Goal: Use online tool/utility: Utilize a website feature to perform a specific function

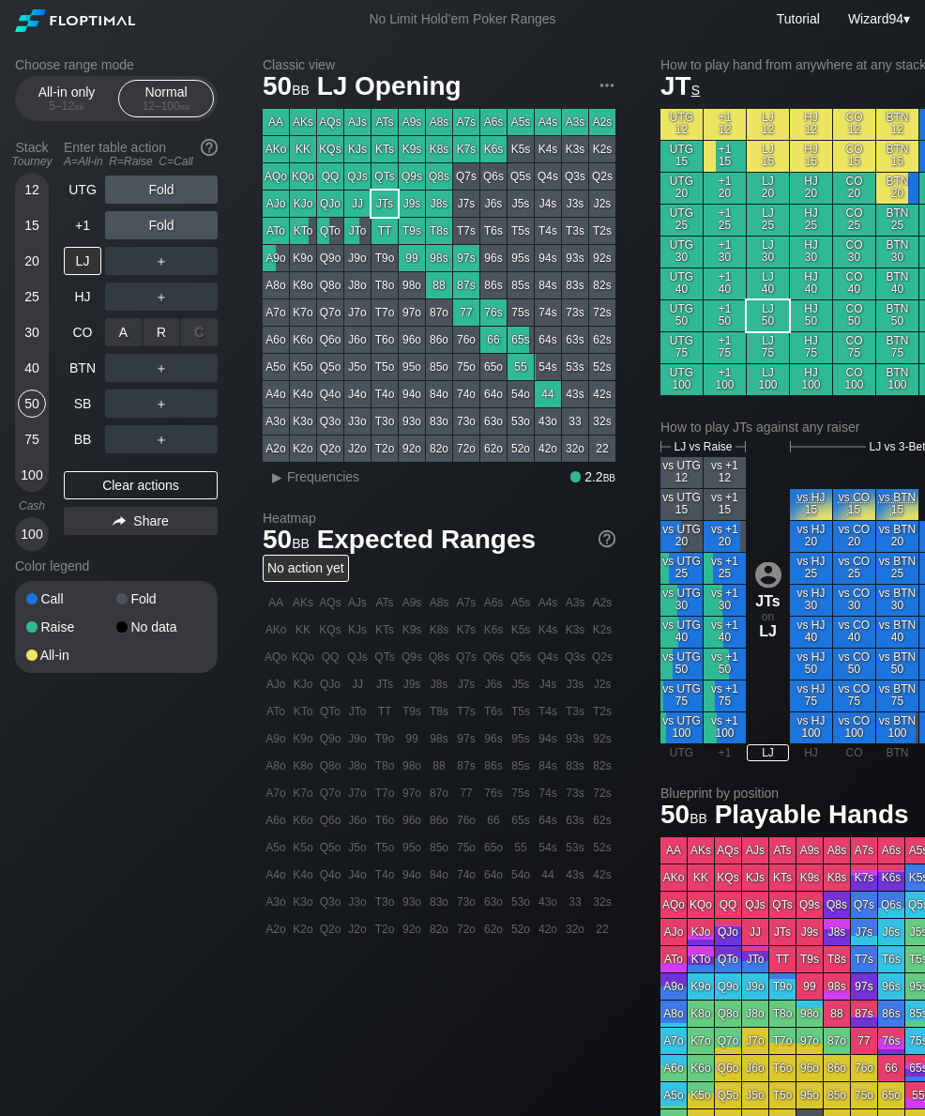
click at [166, 342] on div "R ✕" at bounding box center [162, 332] width 37 height 28
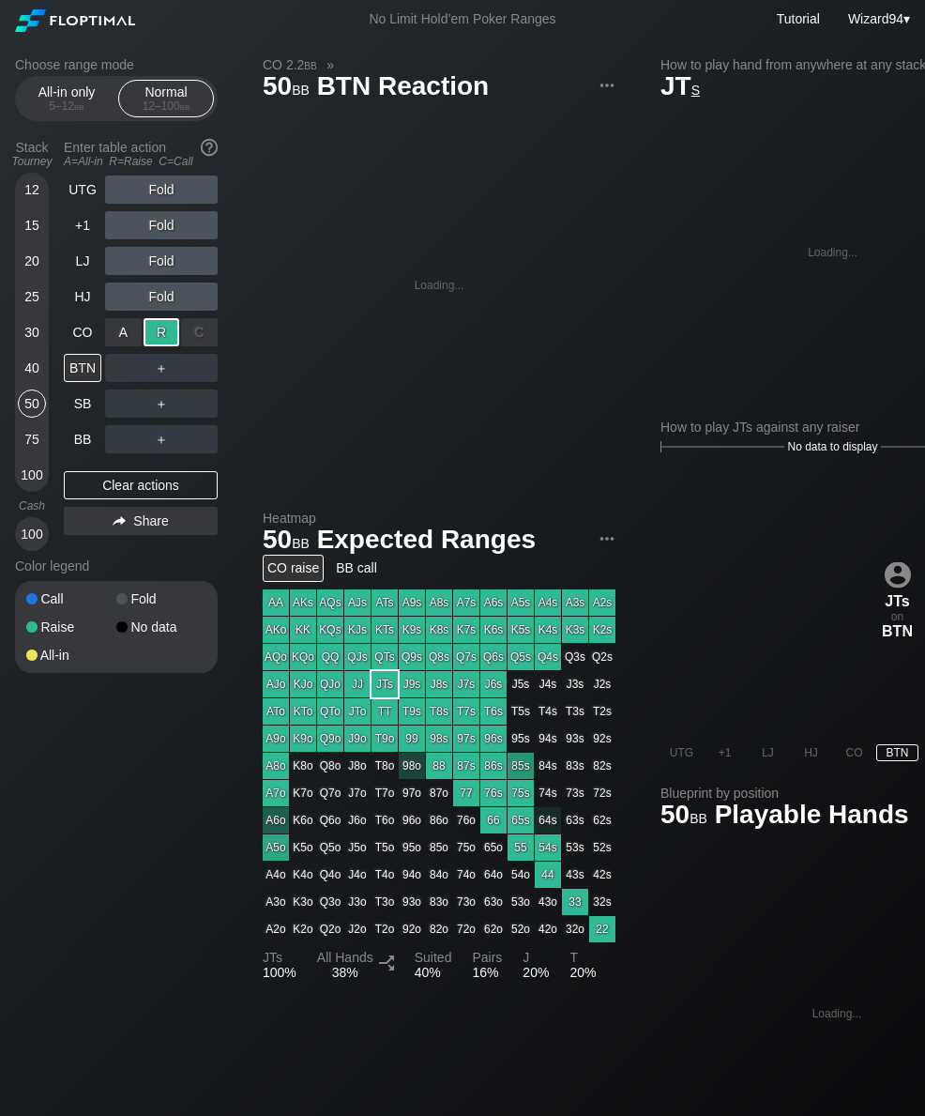
click at [74, 411] on div "SB" at bounding box center [83, 403] width 38 height 28
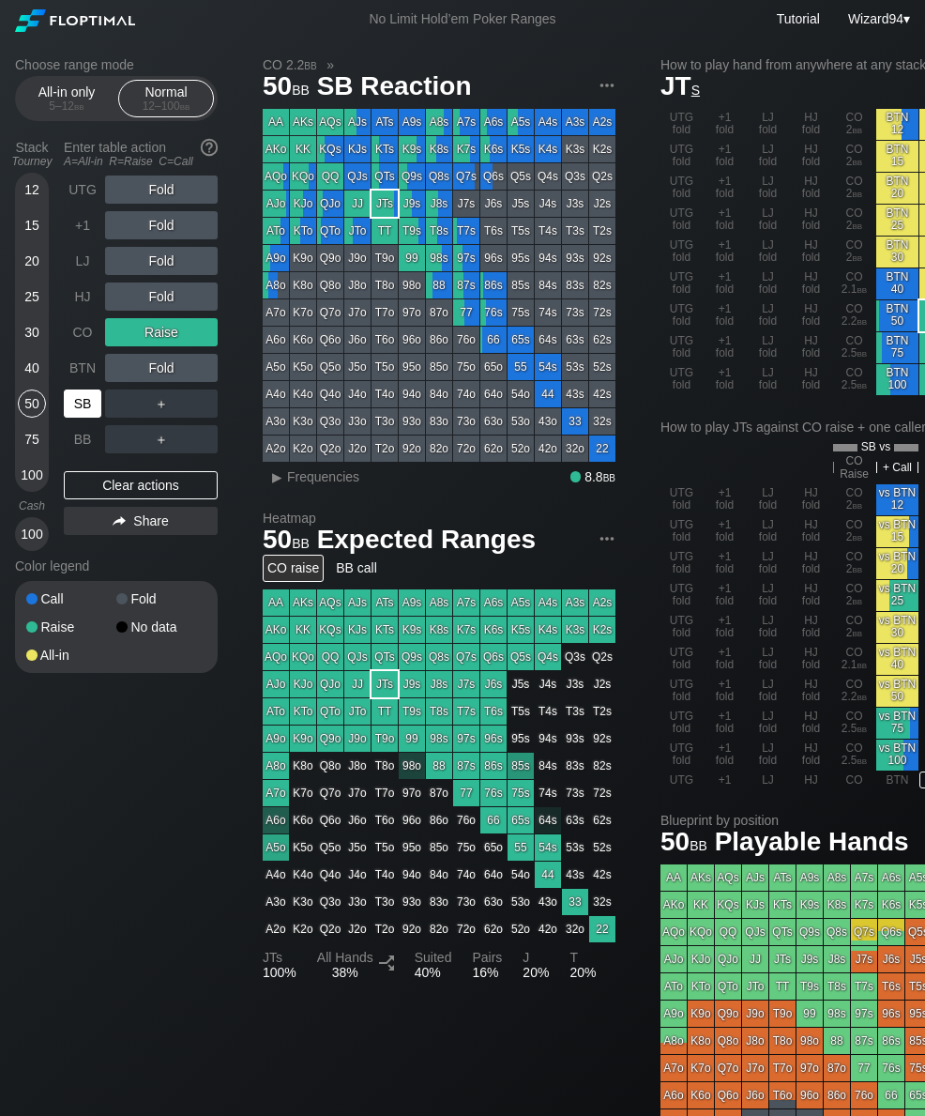
click at [14, 485] on div "Choose range mode All-in only 5 – 12 bb Normal 12 – 100 bb Stack Tourney Enter …" at bounding box center [514, 650] width 1028 height 1225
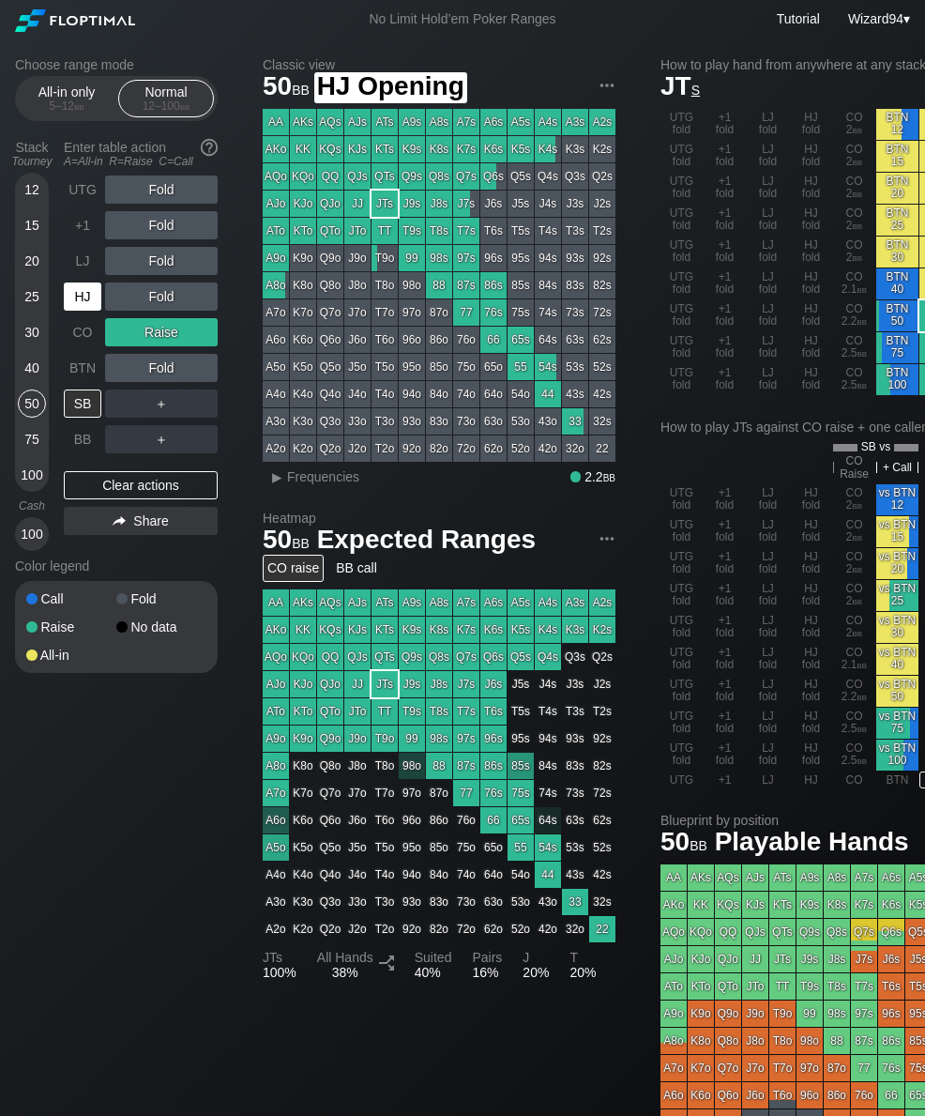
click at [89, 311] on div "HJ" at bounding box center [83, 296] width 38 height 28
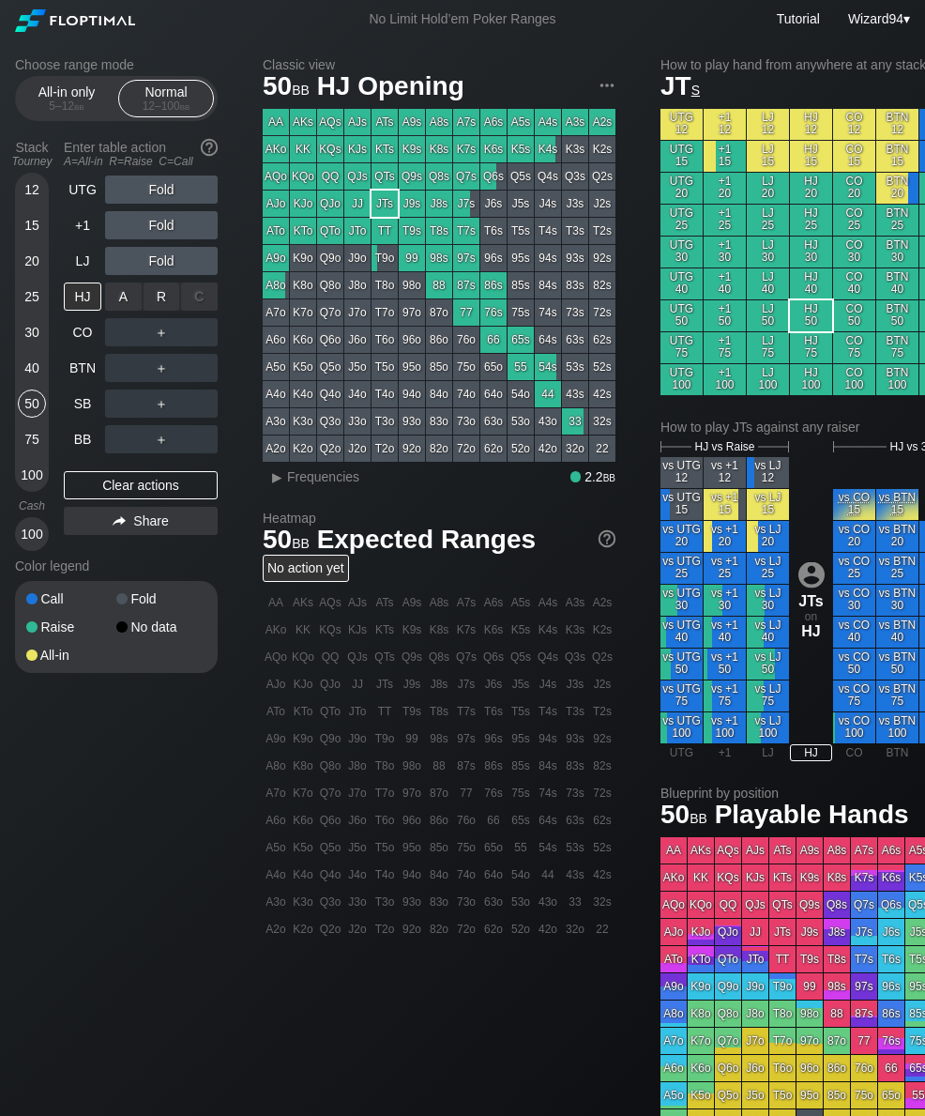
click at [167, 304] on div "R ✕" at bounding box center [162, 296] width 37 height 28
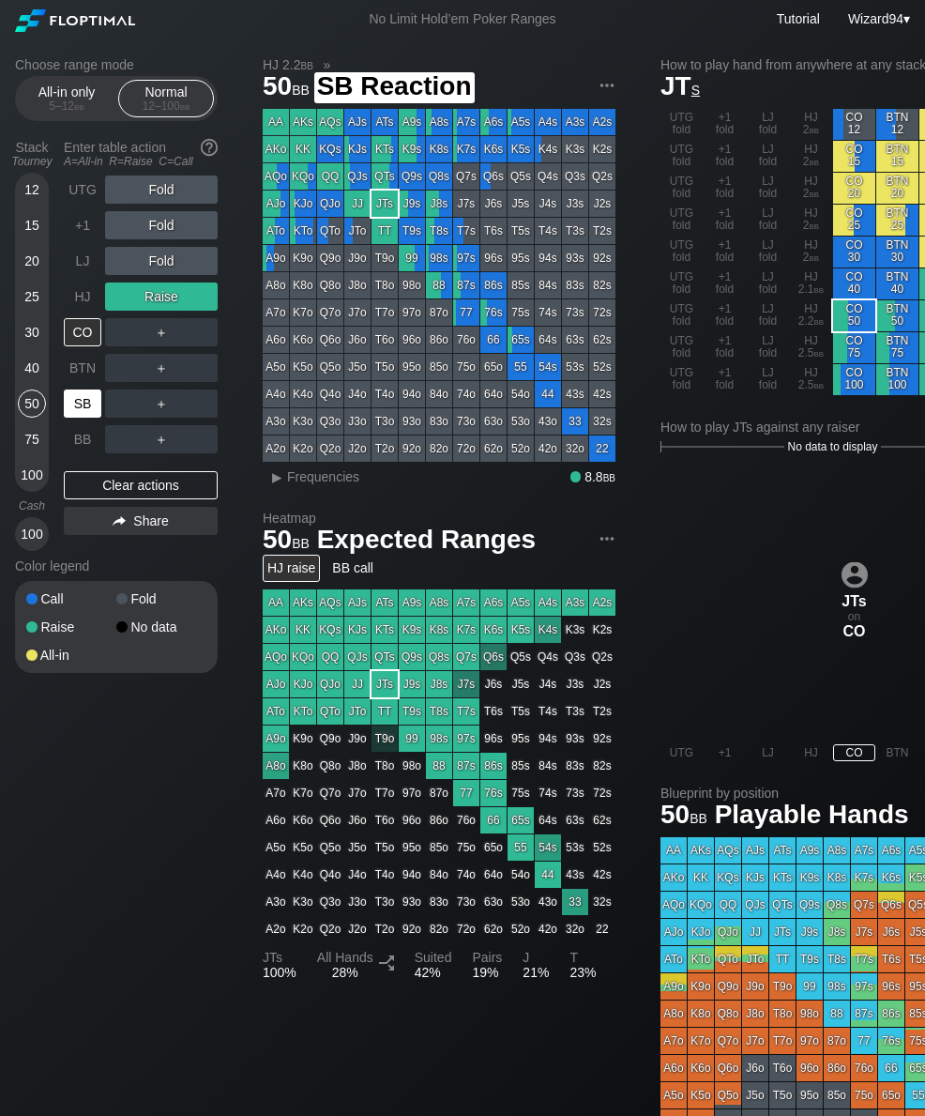
click at [81, 405] on div "SB" at bounding box center [83, 403] width 38 height 28
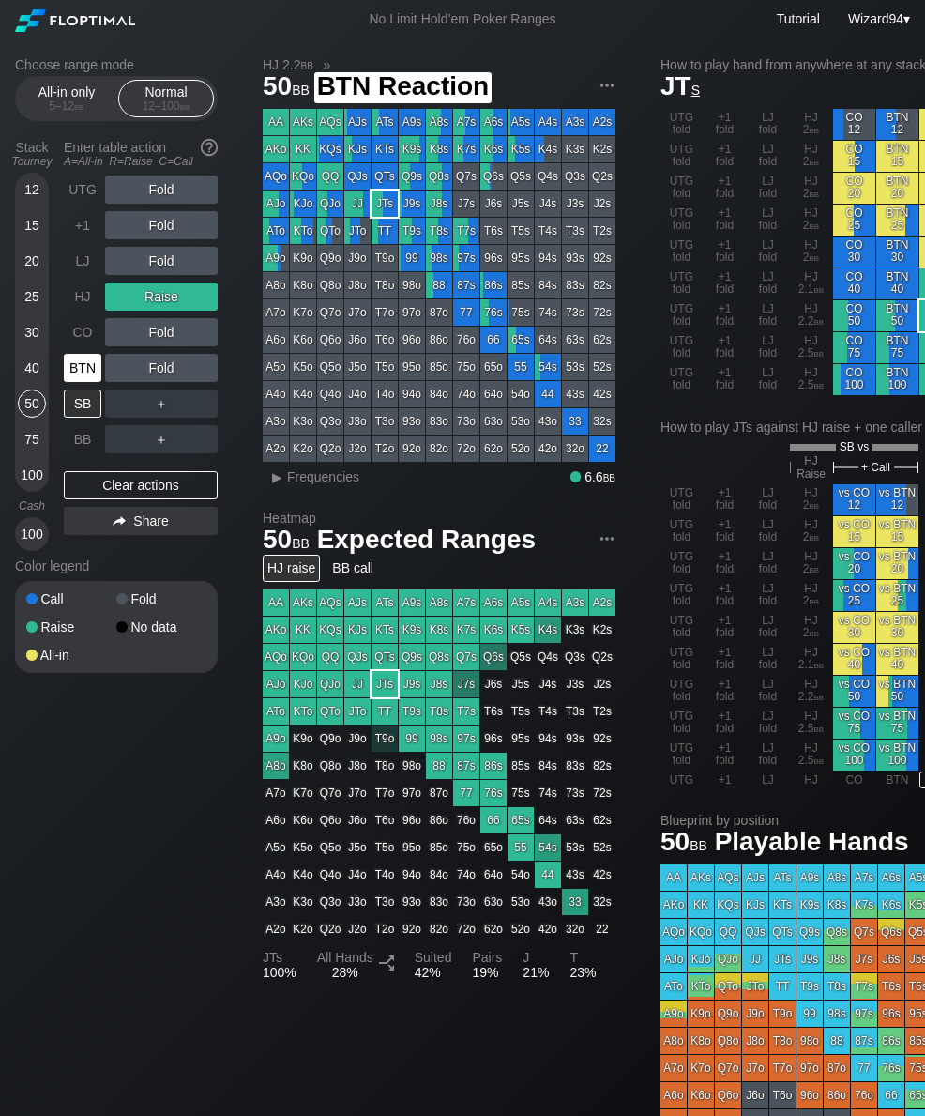
click at [84, 382] on div "BTN" at bounding box center [83, 368] width 38 height 28
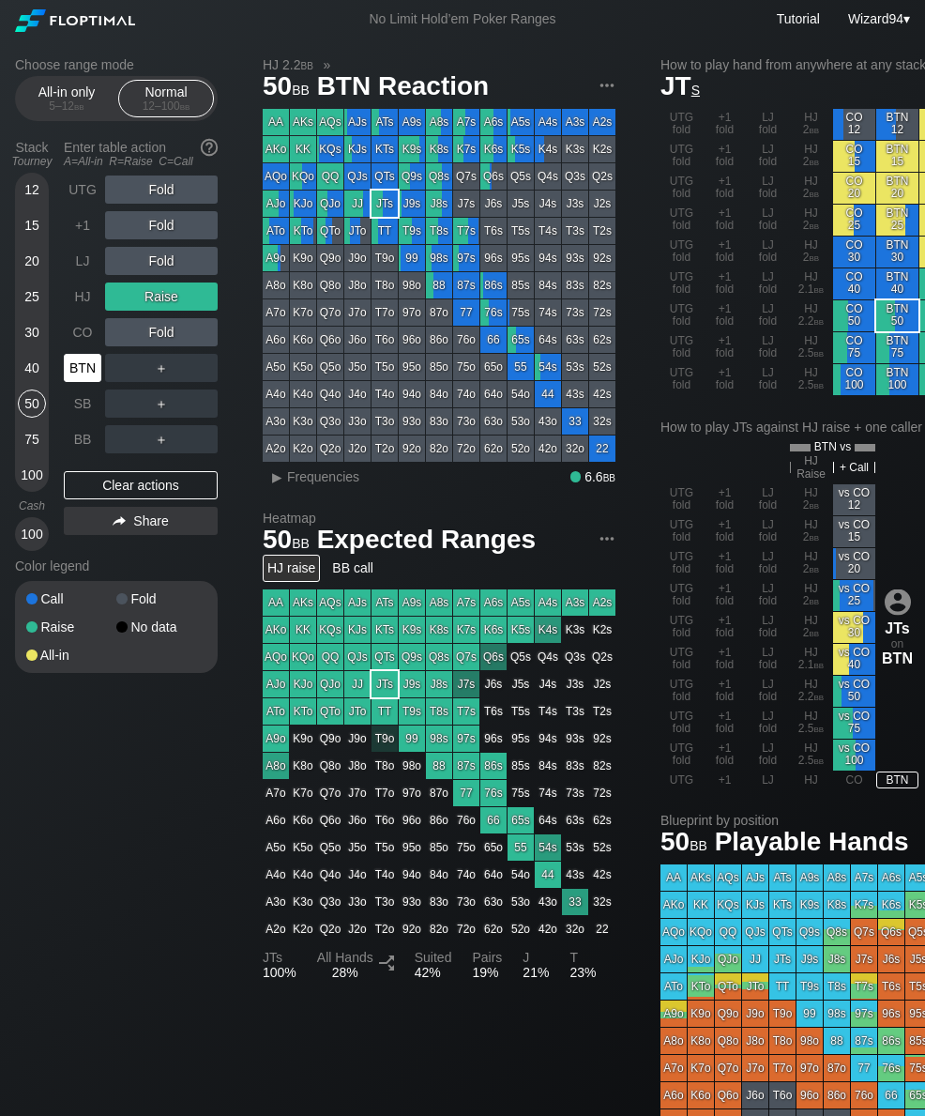
click at [32, 485] on div "100" at bounding box center [32, 475] width 28 height 28
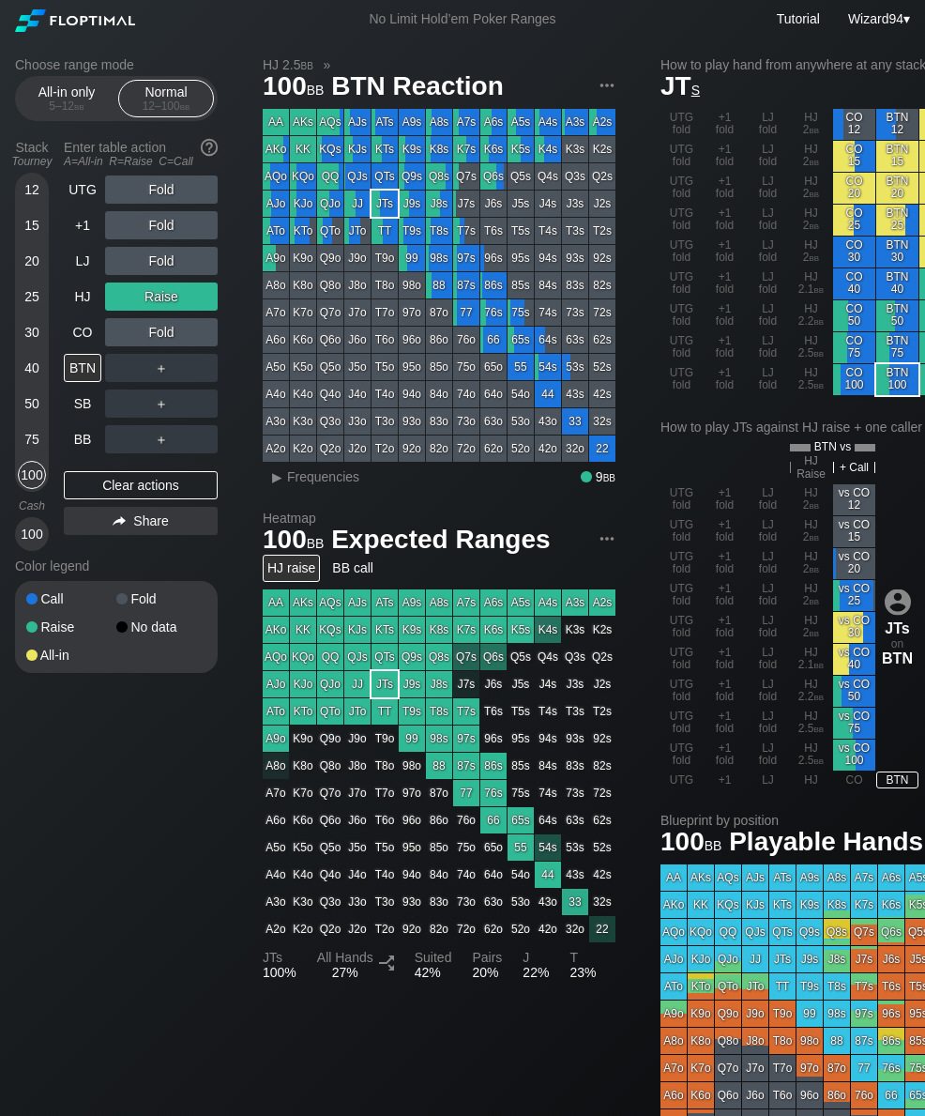
click at [36, 489] on div "100" at bounding box center [32, 475] width 28 height 28
click at [84, 310] on div "HJ" at bounding box center [83, 296] width 38 height 28
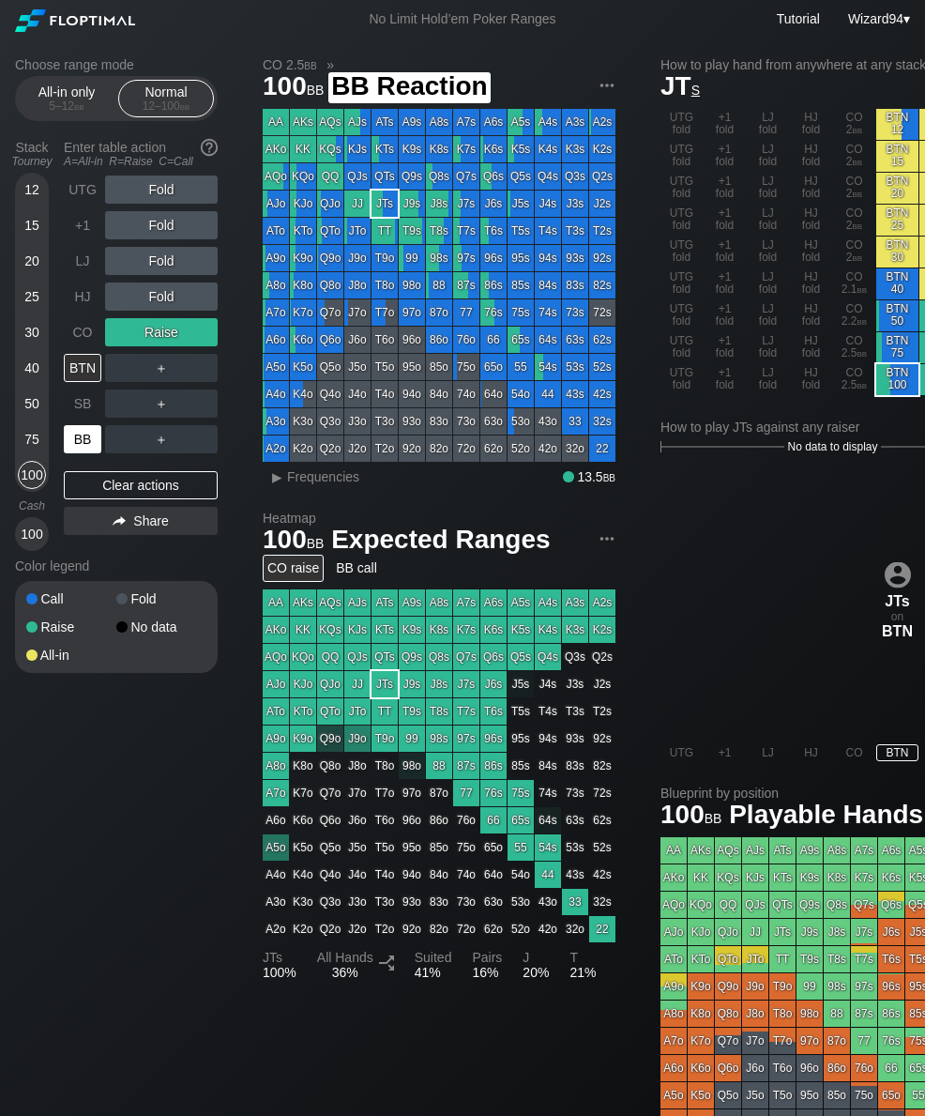
click at [80, 453] on div "BB" at bounding box center [83, 439] width 38 height 28
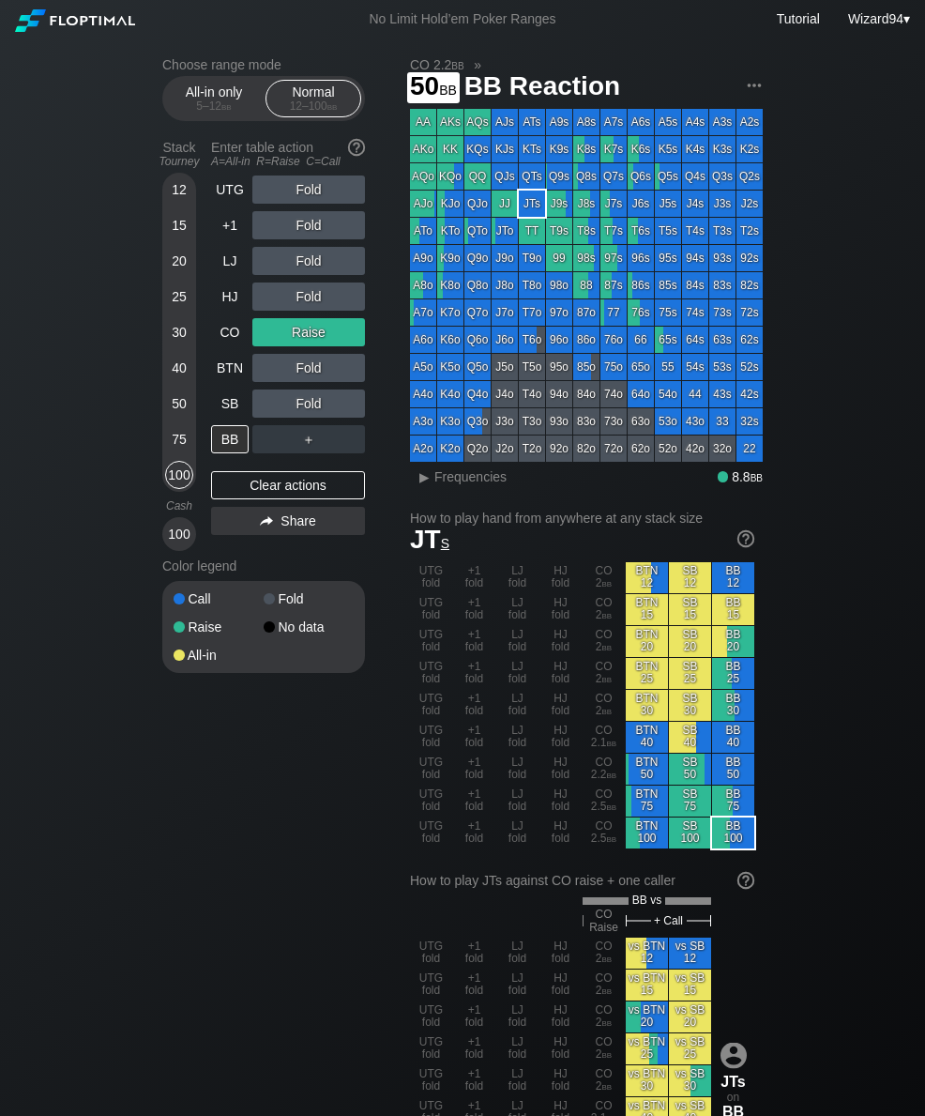
click at [176, 406] on div "50" at bounding box center [179, 403] width 28 height 28
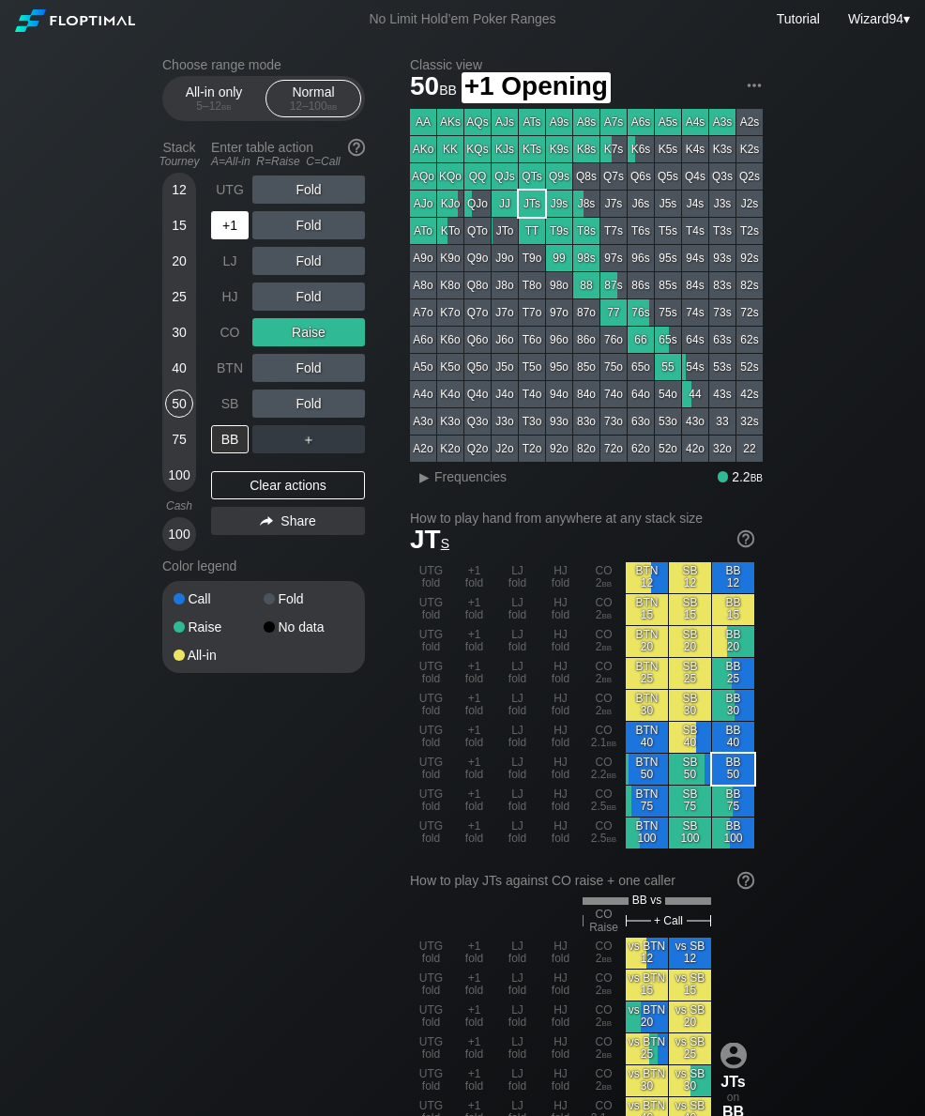
click at [226, 239] on div "+1" at bounding box center [230, 225] width 38 height 28
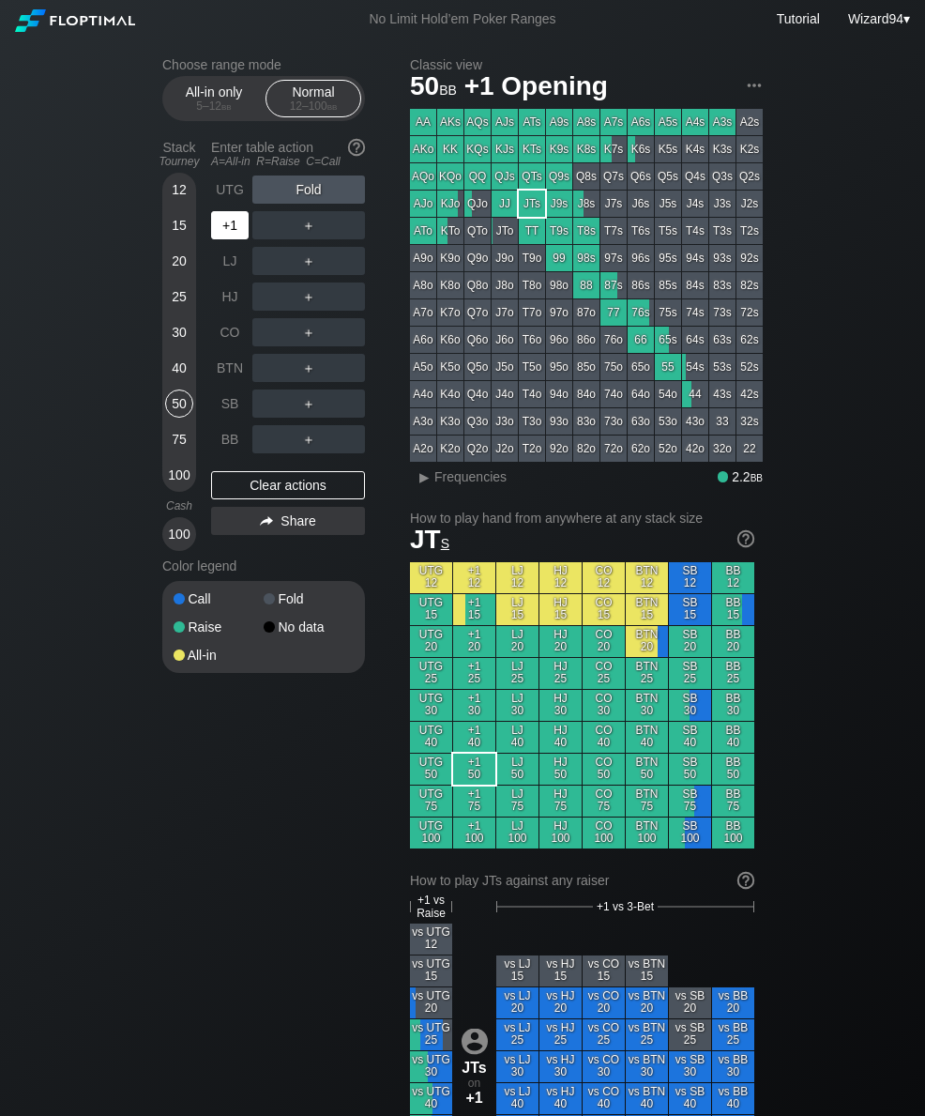
click at [225, 235] on div "+1" at bounding box center [230, 225] width 38 height 28
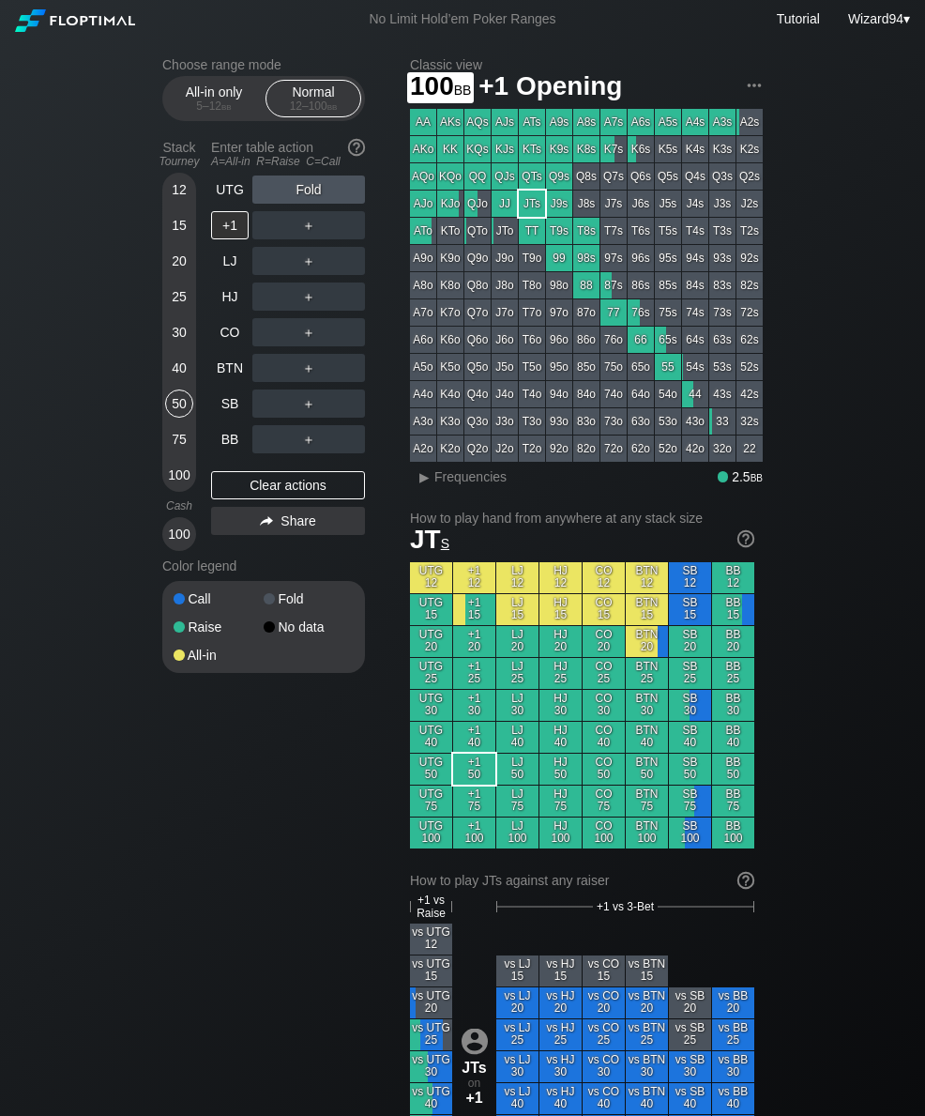
click at [180, 486] on div "100" at bounding box center [179, 475] width 28 height 28
click at [312, 338] on div "R ✕" at bounding box center [309, 332] width 37 height 28
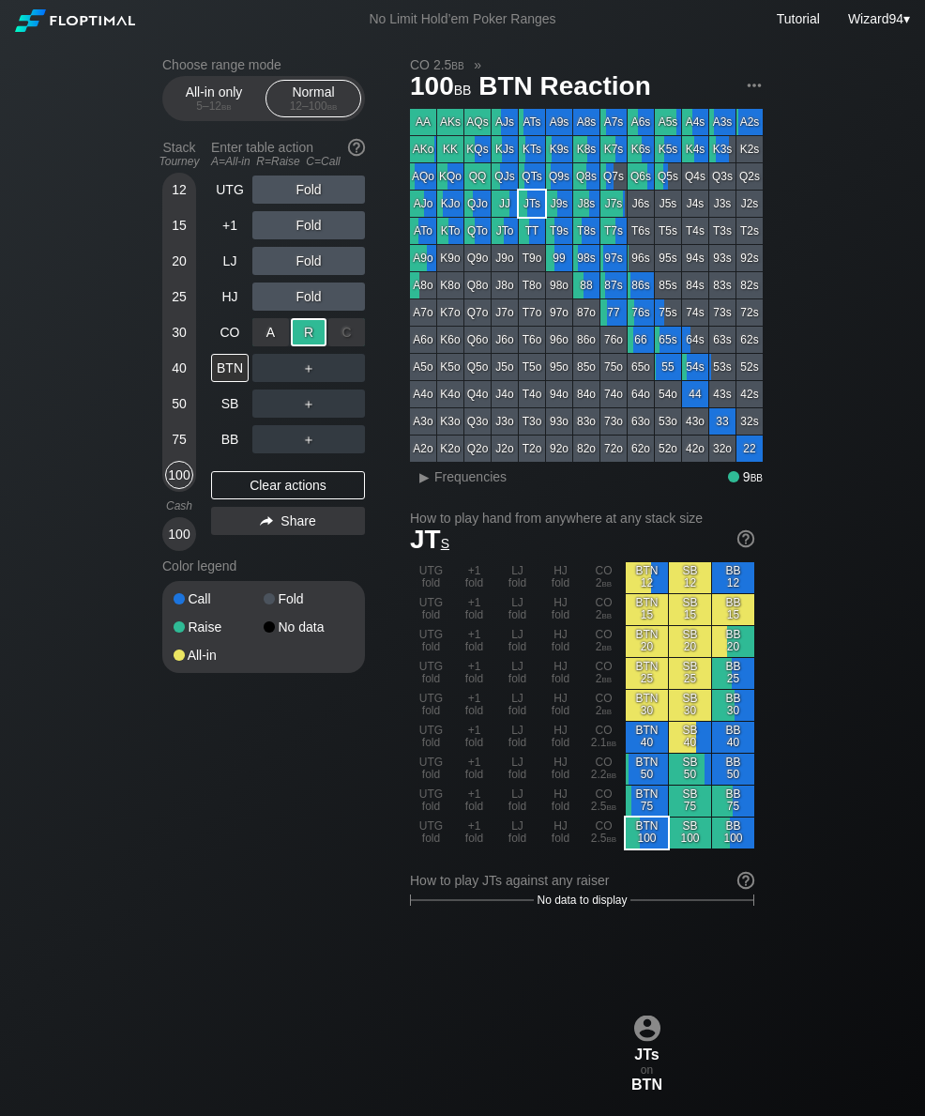
click at [236, 451] on div "BB" at bounding box center [230, 439] width 38 height 28
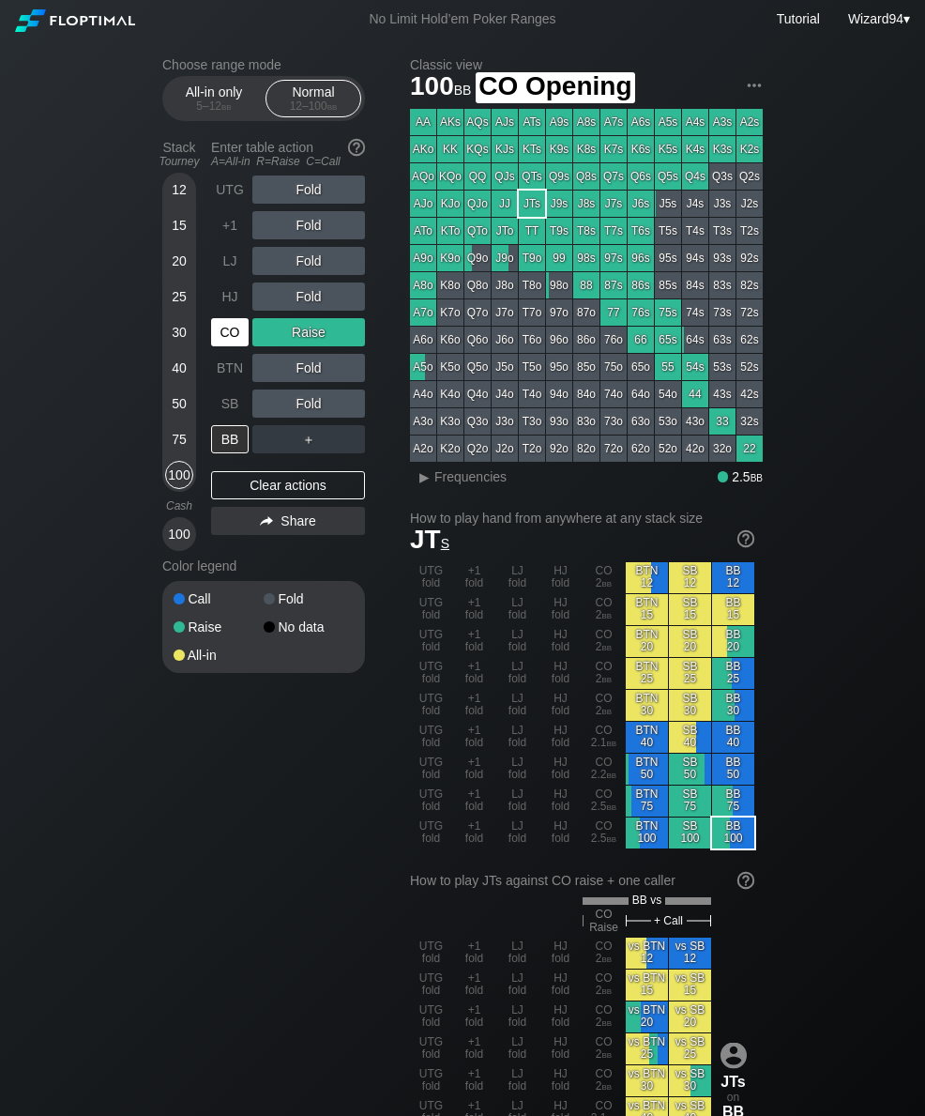
click at [219, 346] on div "CO" at bounding box center [230, 332] width 38 height 28
